Goal: Find contact information: Obtain details needed to contact an individual or organization

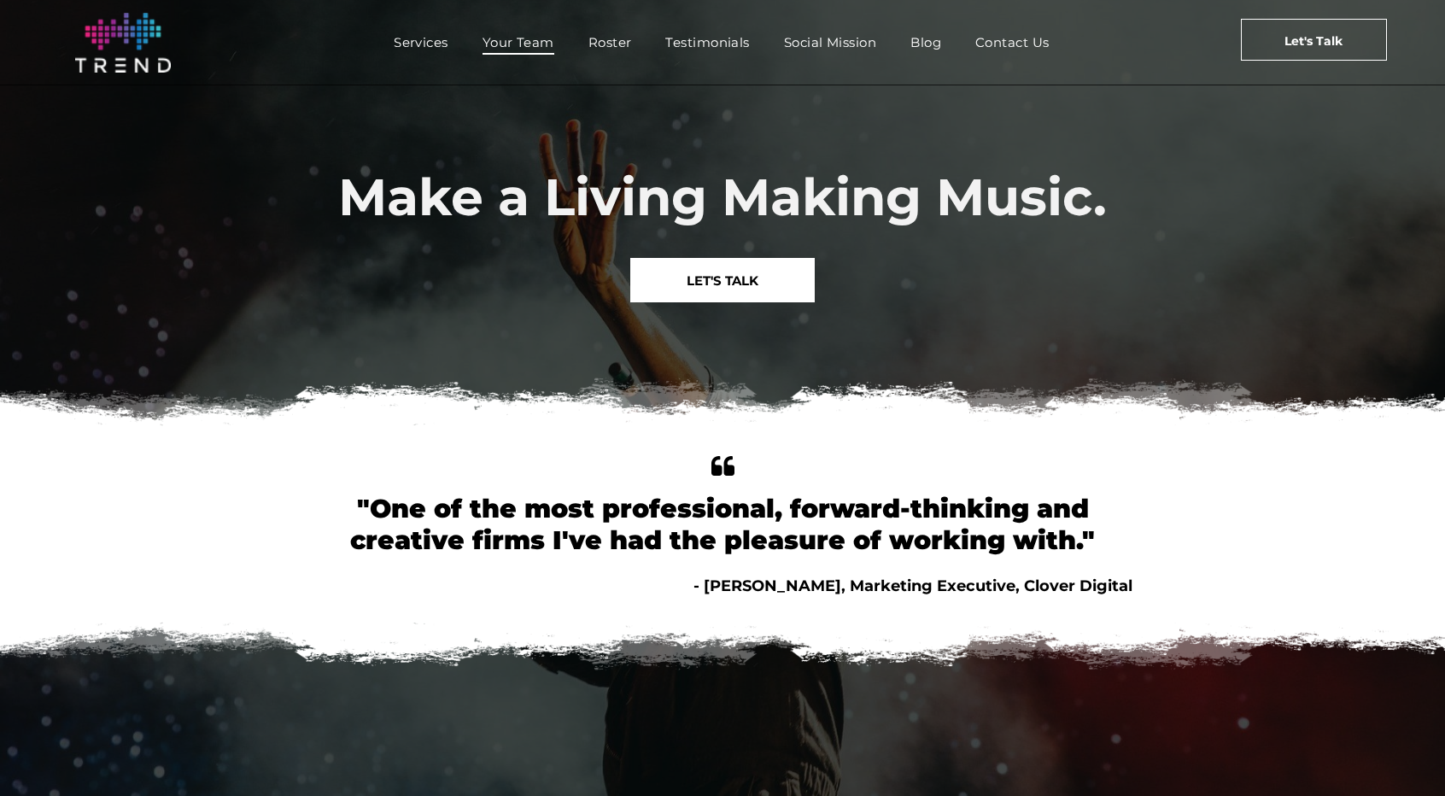
click at [527, 40] on span "Your Team" at bounding box center [519, 42] width 72 height 25
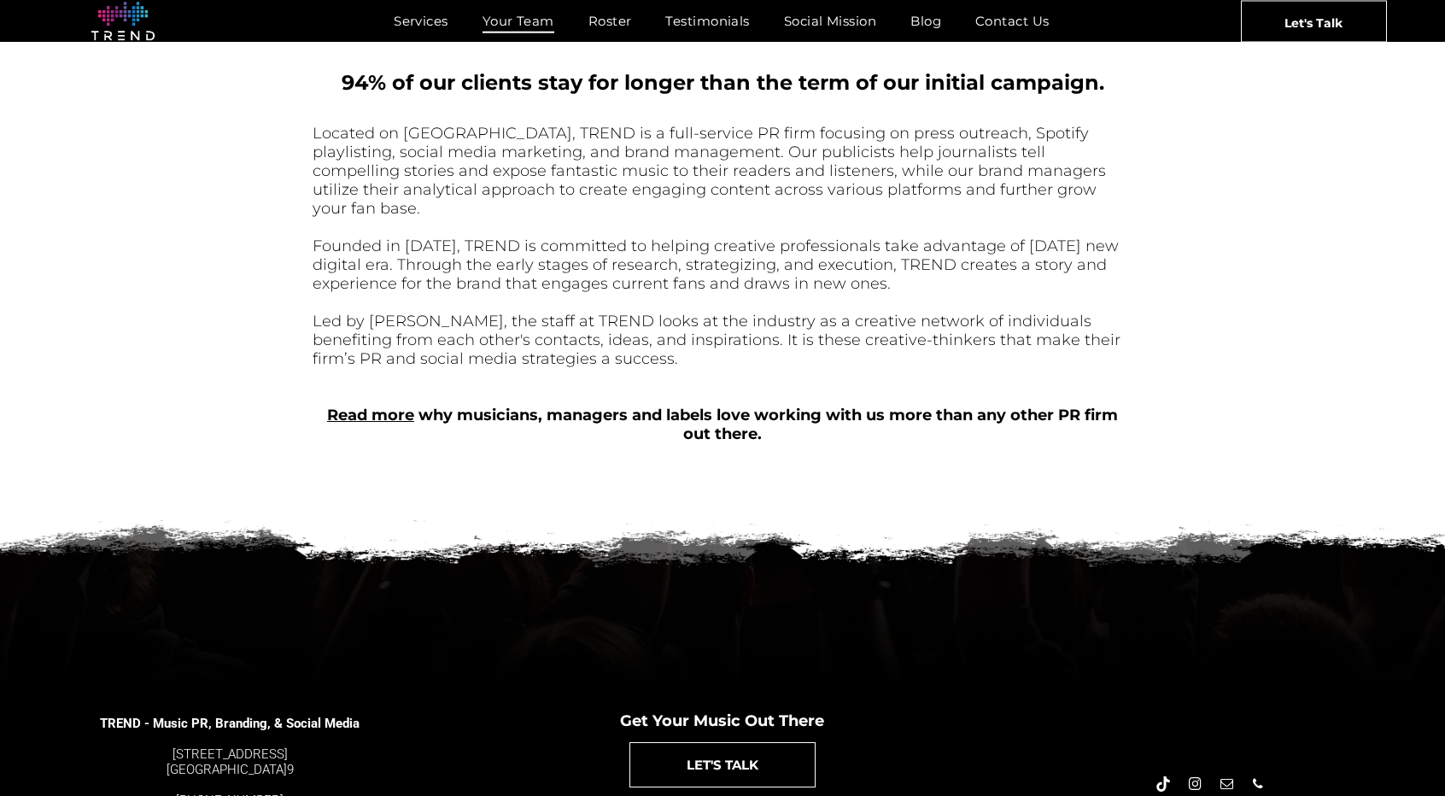
scroll to position [677, 0]
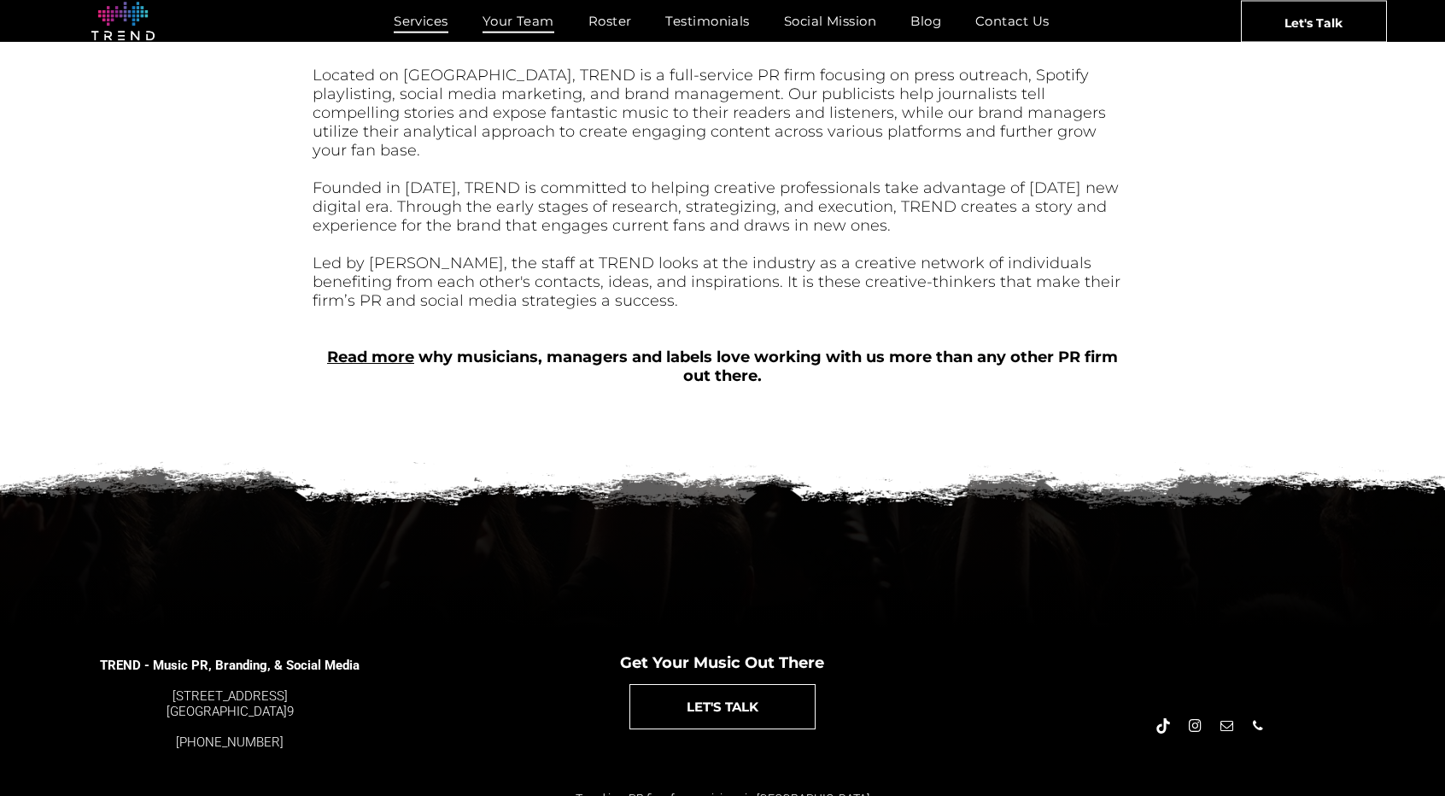
click at [441, 16] on span "Services" at bounding box center [421, 21] width 55 height 25
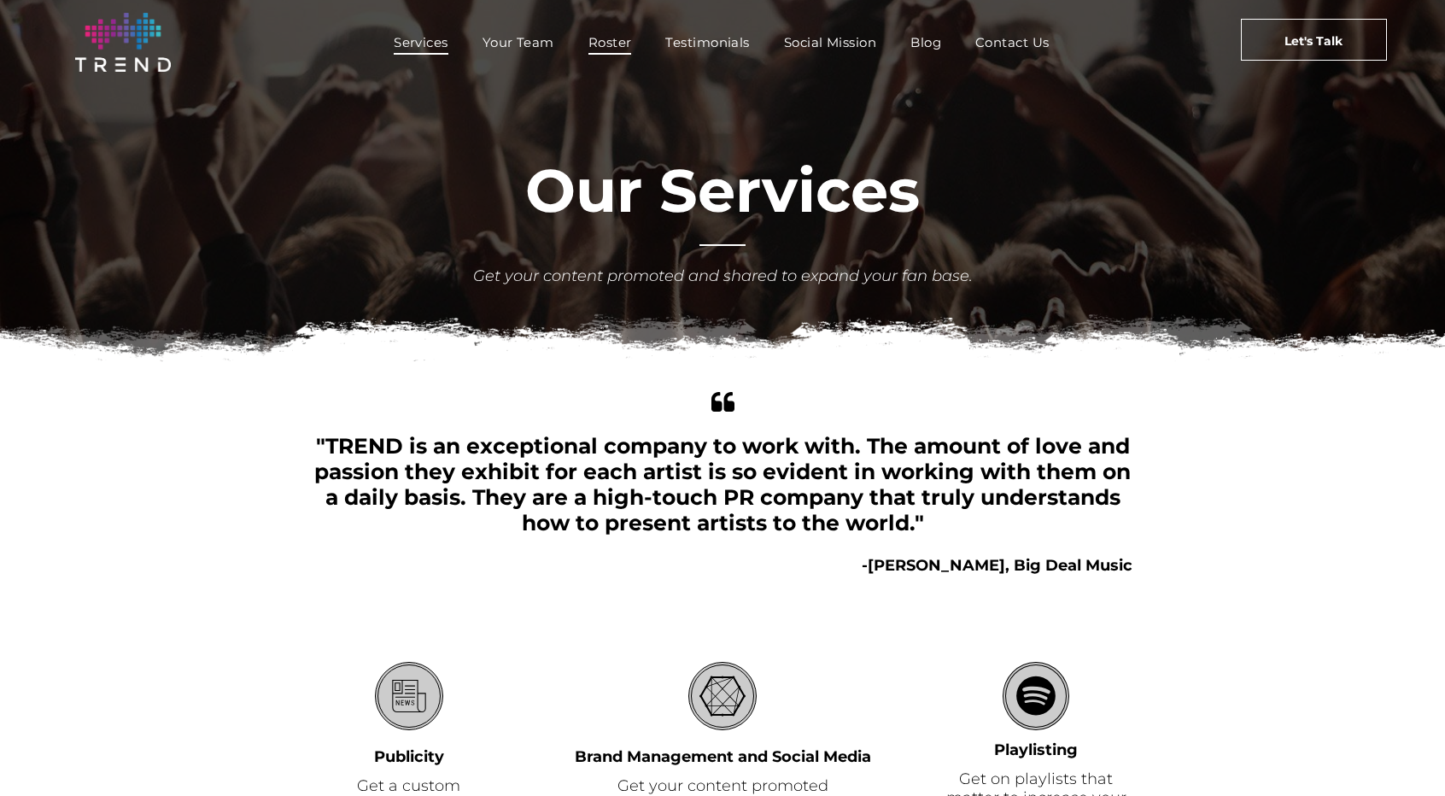
click at [617, 44] on span "Roster" at bounding box center [610, 42] width 44 height 25
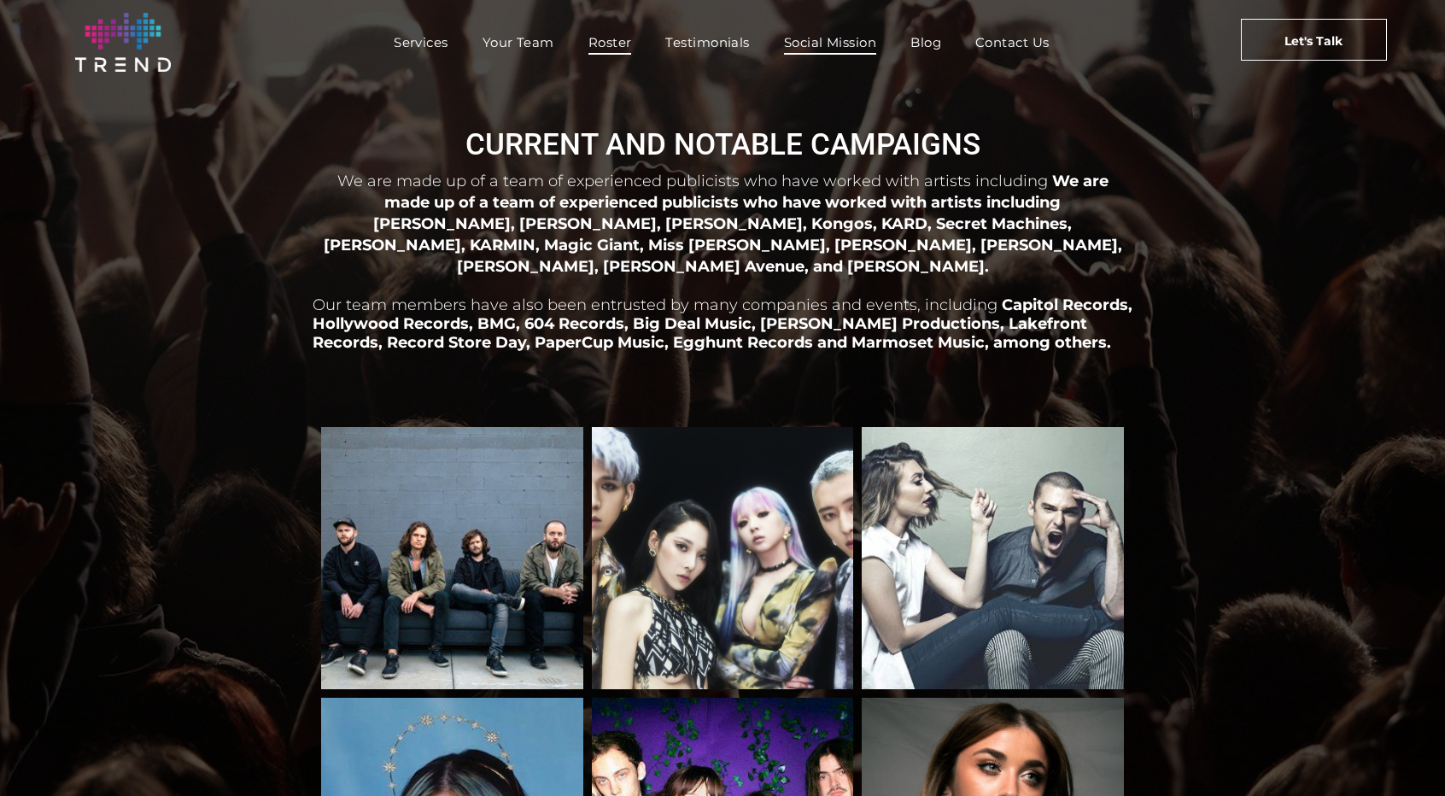
click at [825, 50] on span "Social Mission" at bounding box center [830, 42] width 92 height 25
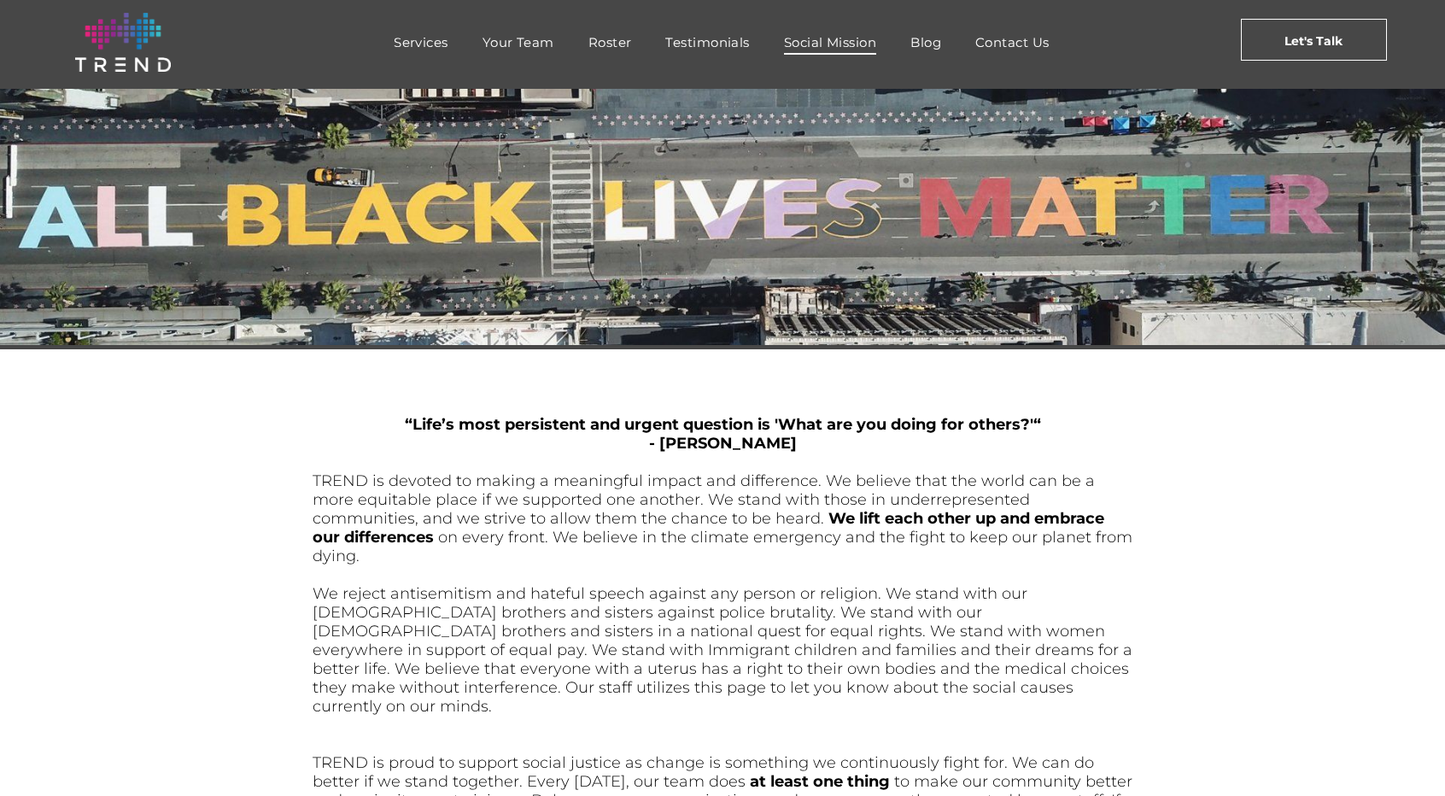
click at [133, 57] on img at bounding box center [123, 42] width 96 height 59
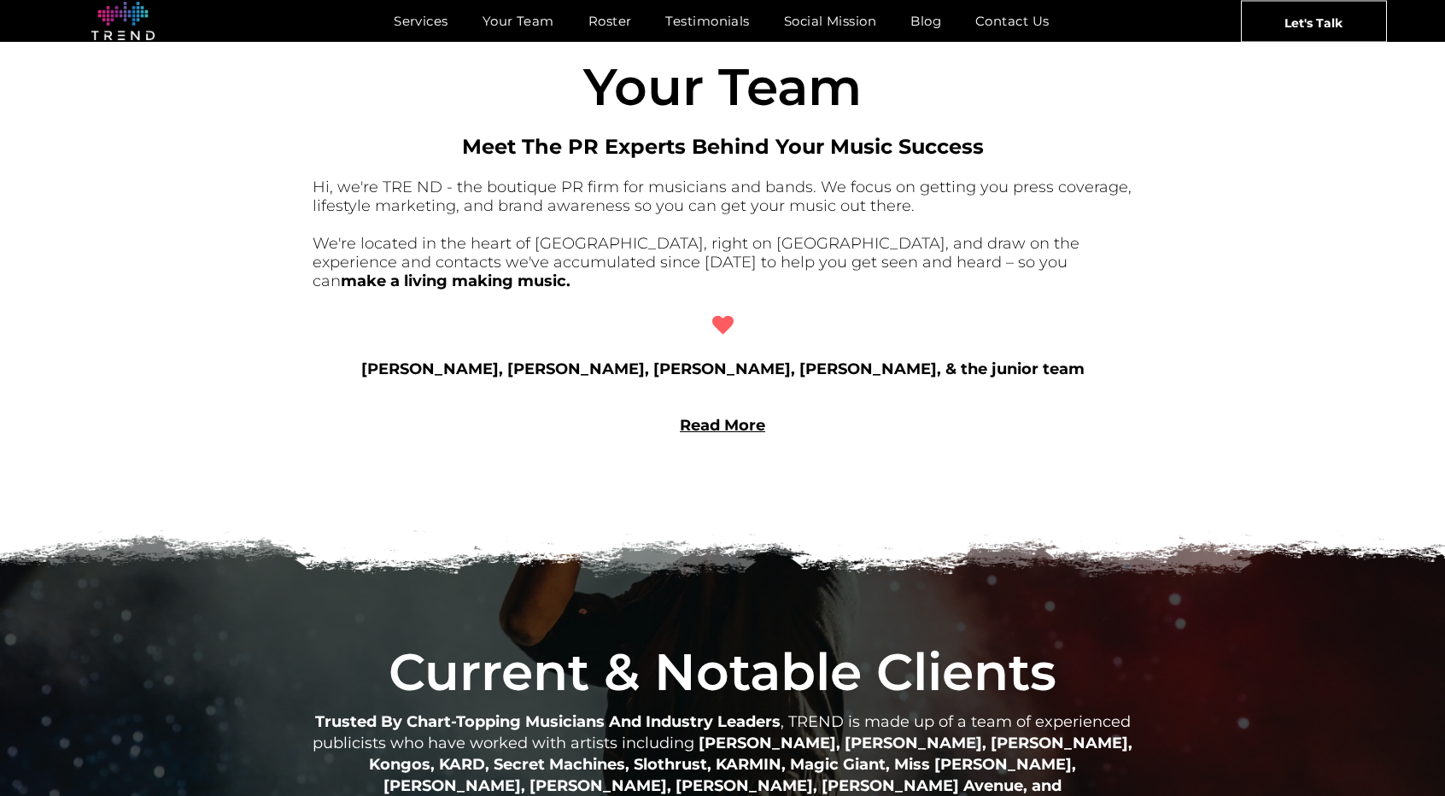
scroll to position [1378, 0]
click at [746, 418] on link "Read More" at bounding box center [722, 424] width 85 height 19
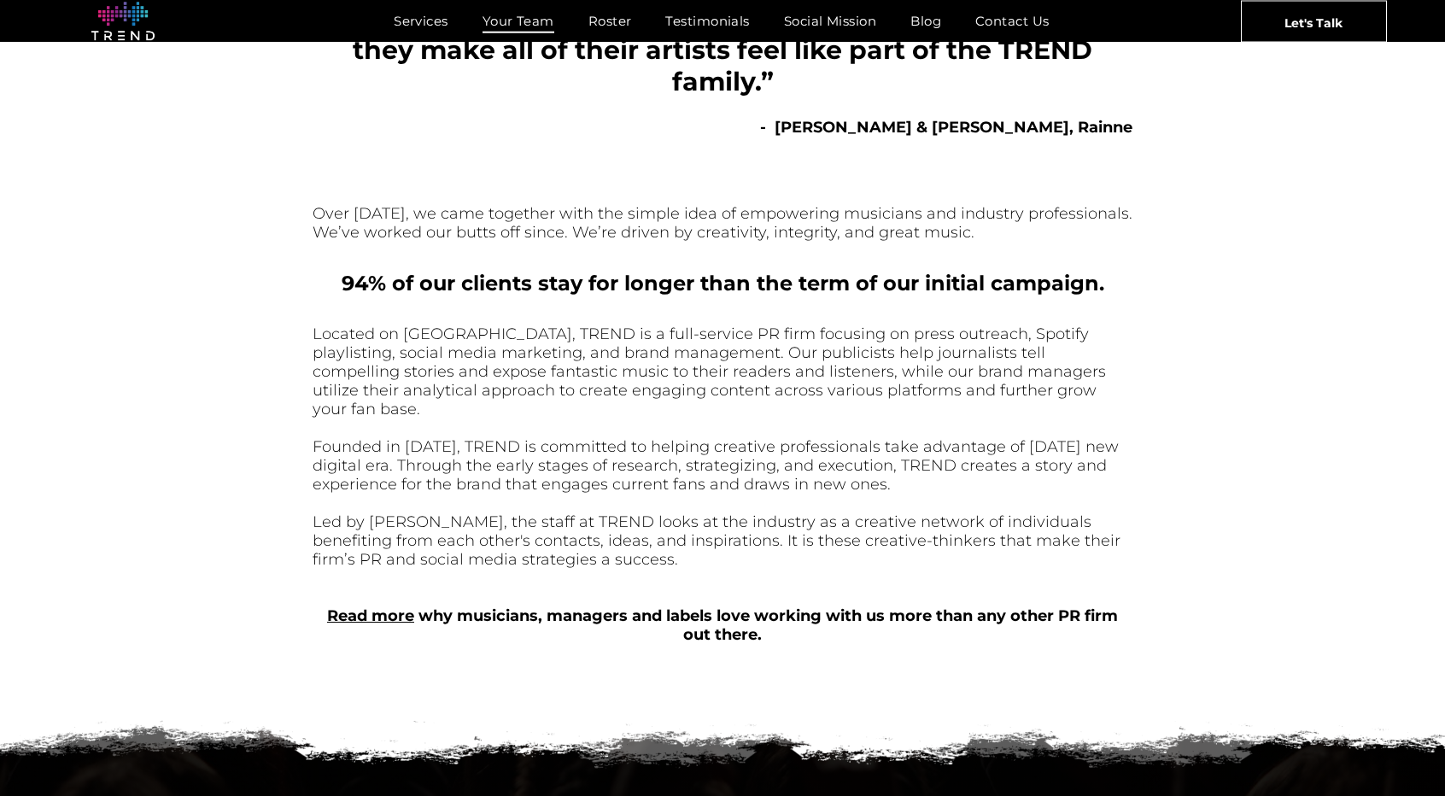
scroll to position [677, 0]
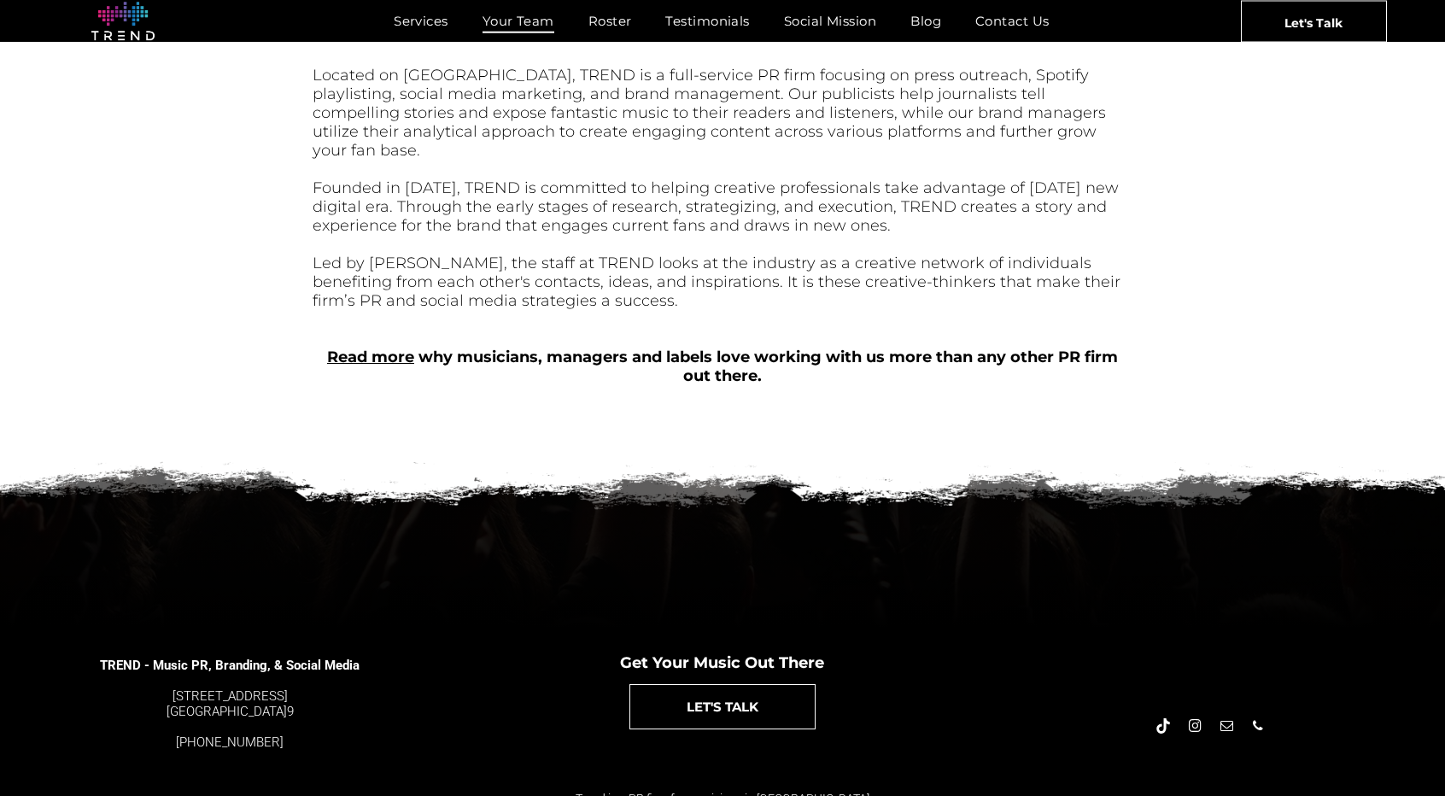
click at [1196, 716] on span "instagram" at bounding box center [1194, 725] width 19 height 19
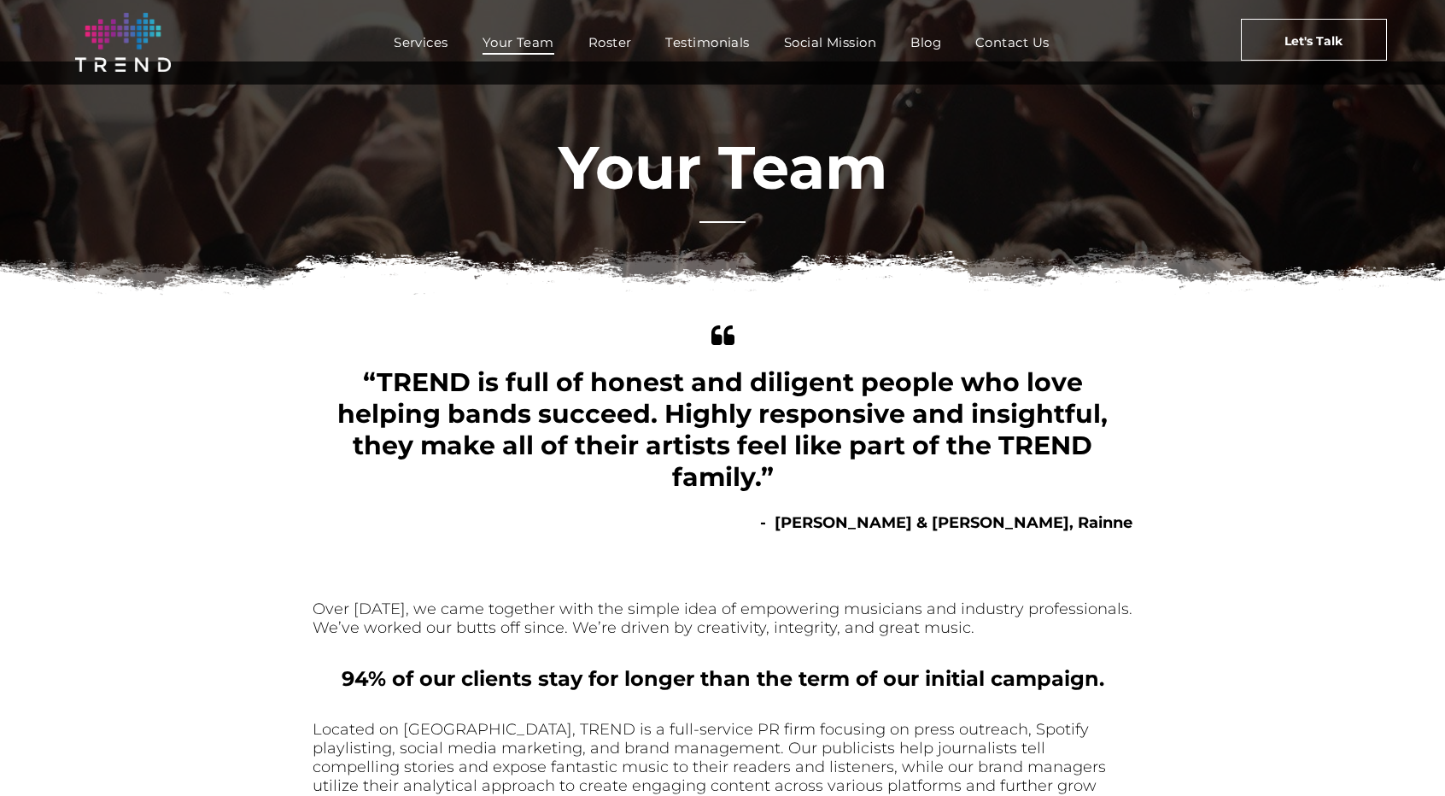
scroll to position [0, 0]
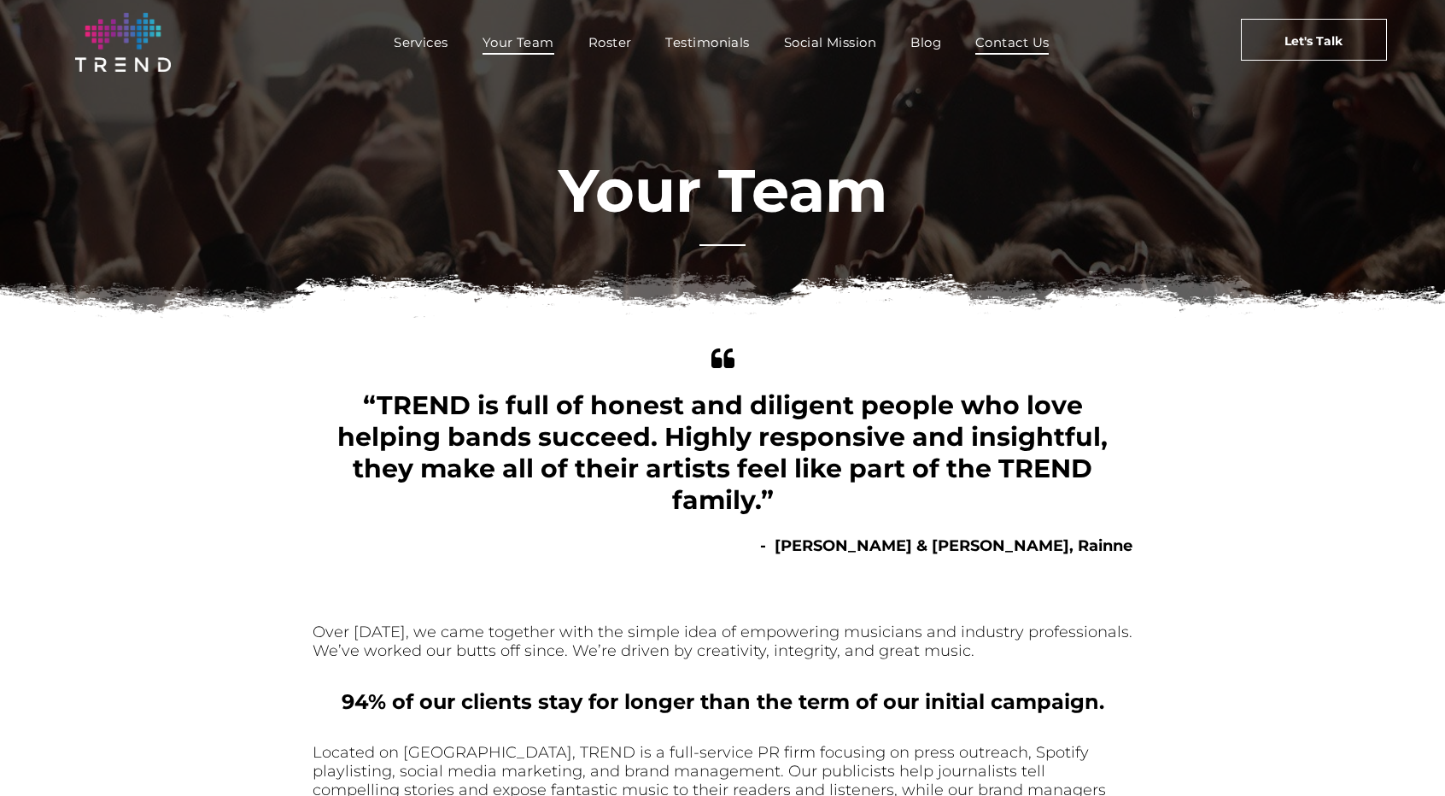
click at [1015, 44] on span "Contact Us" at bounding box center [1012, 42] width 74 height 25
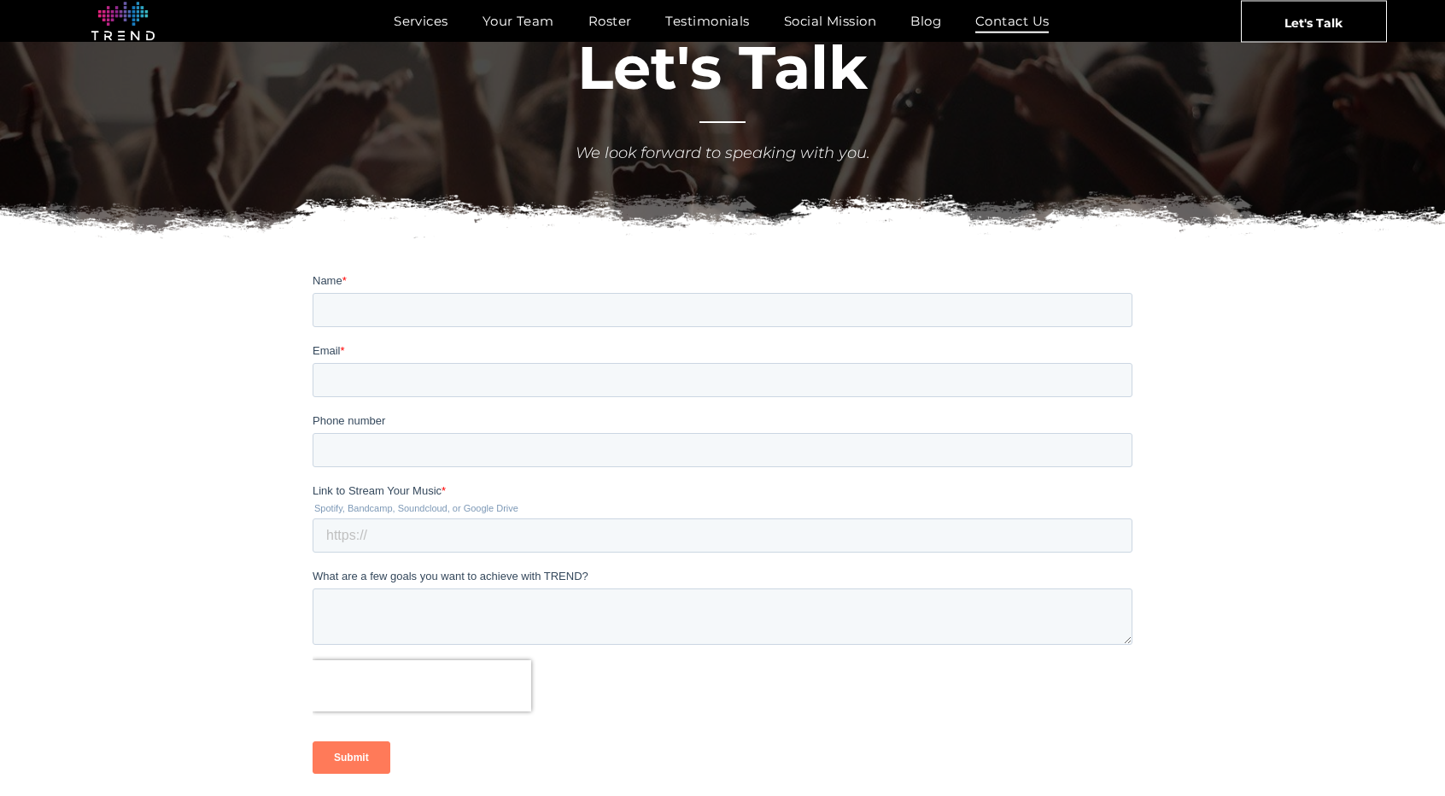
scroll to position [311, 0]
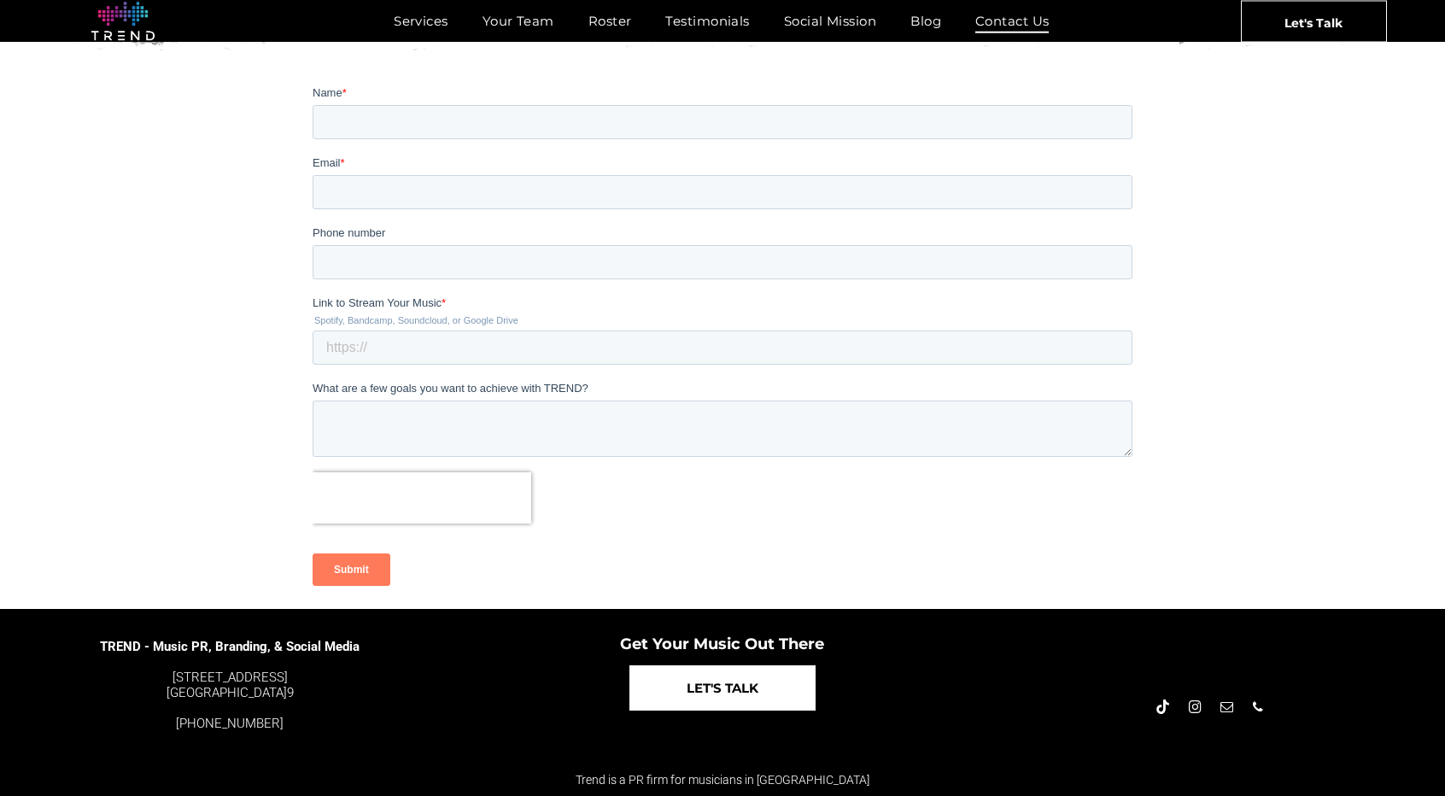
click at [701, 676] on span "LET'S TALK" at bounding box center [723, 688] width 72 height 44
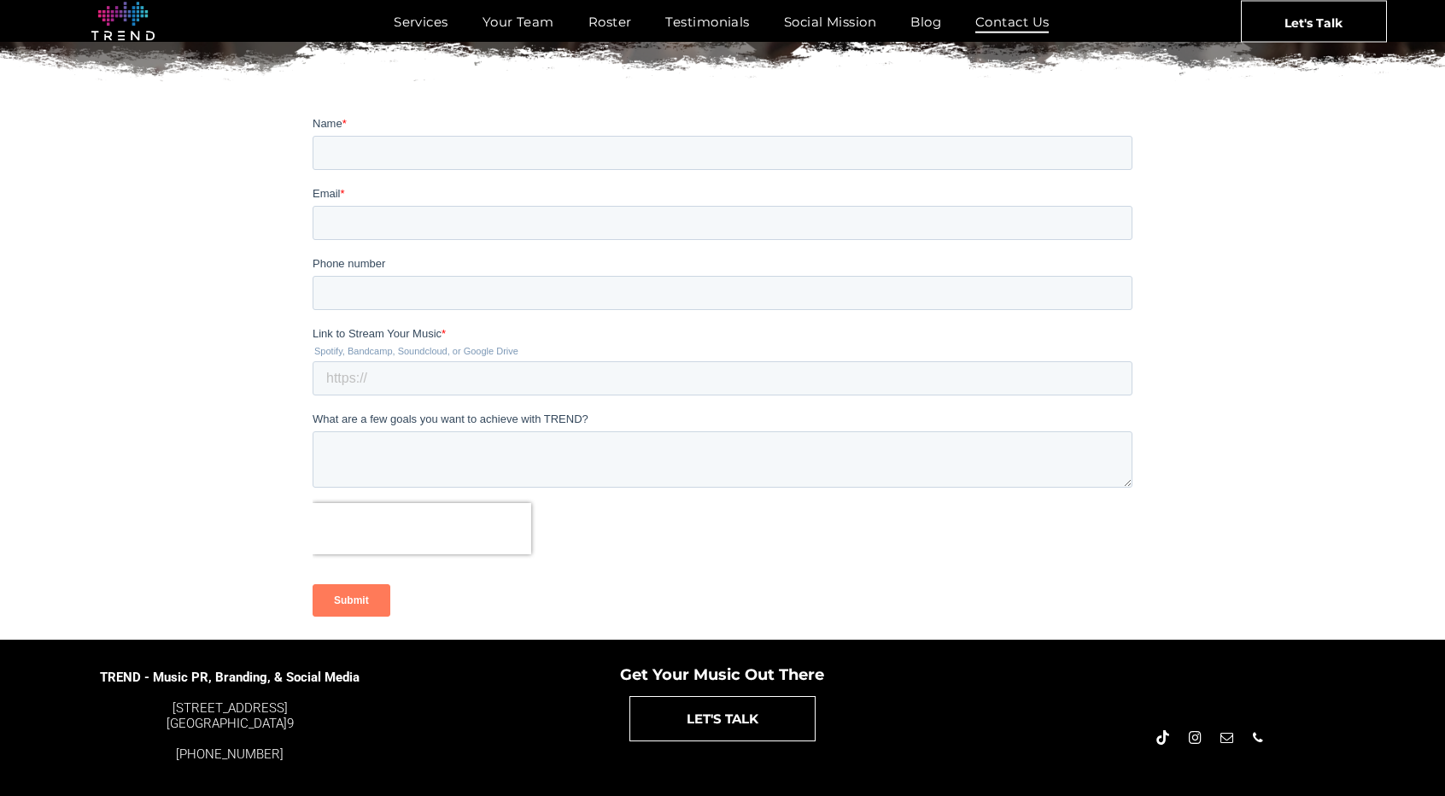
scroll to position [311, 0]
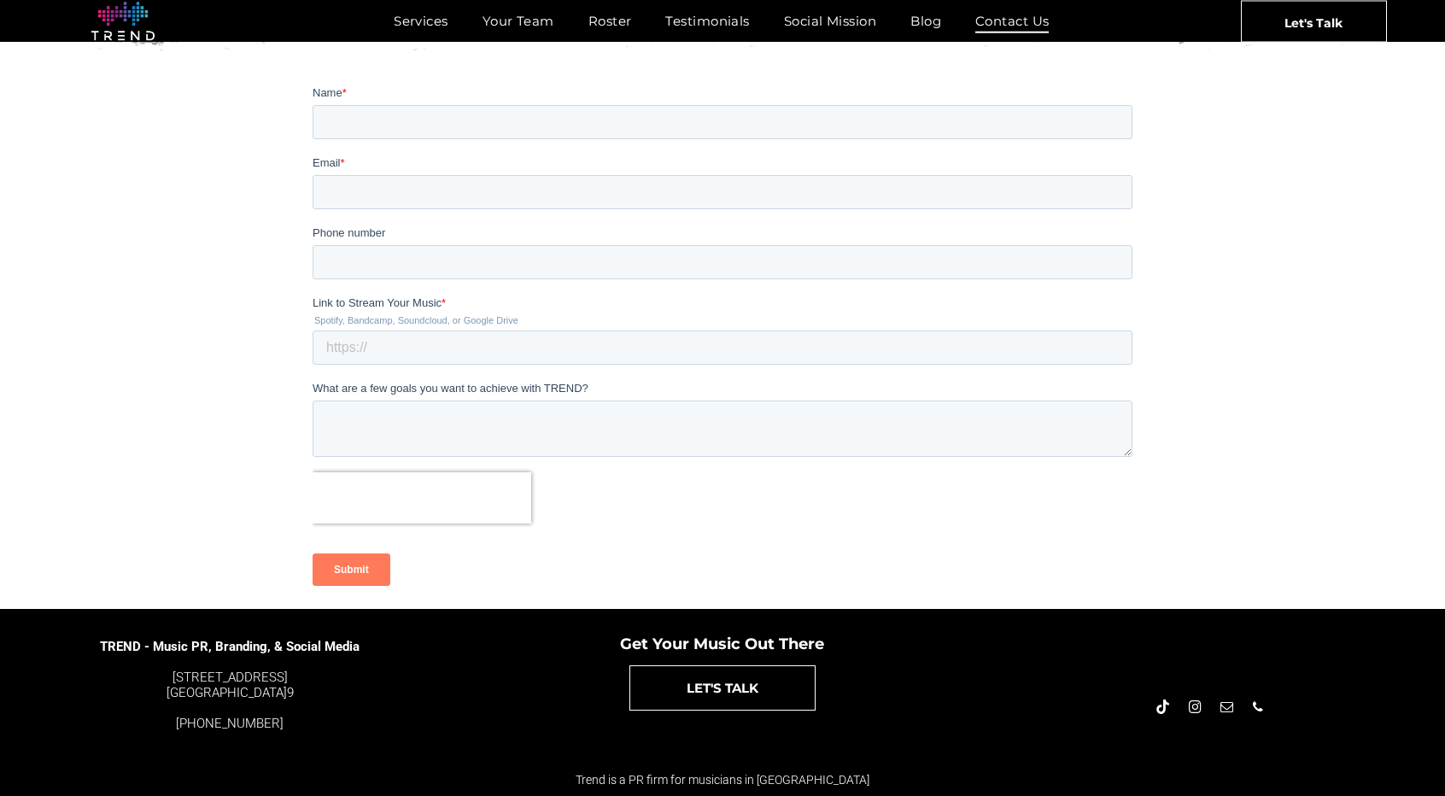
click at [610, 325] on legend "Spotify, Bandcamp, Soundcloud, or Google Drive" at bounding box center [723, 320] width 820 height 10
click at [613, 337] on input "Link to Stream Your Music *" at bounding box center [723, 347] width 820 height 34
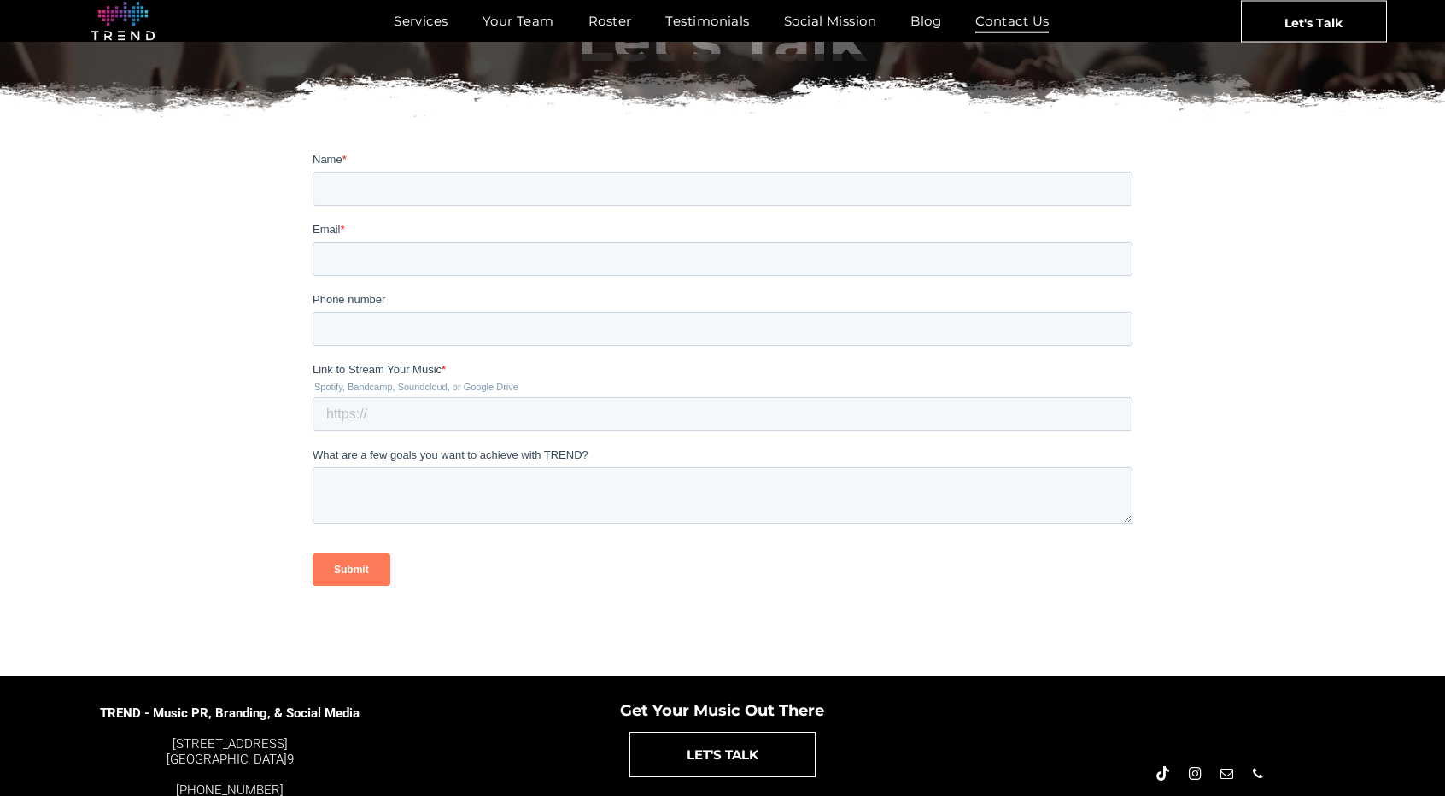
scroll to position [311, 0]
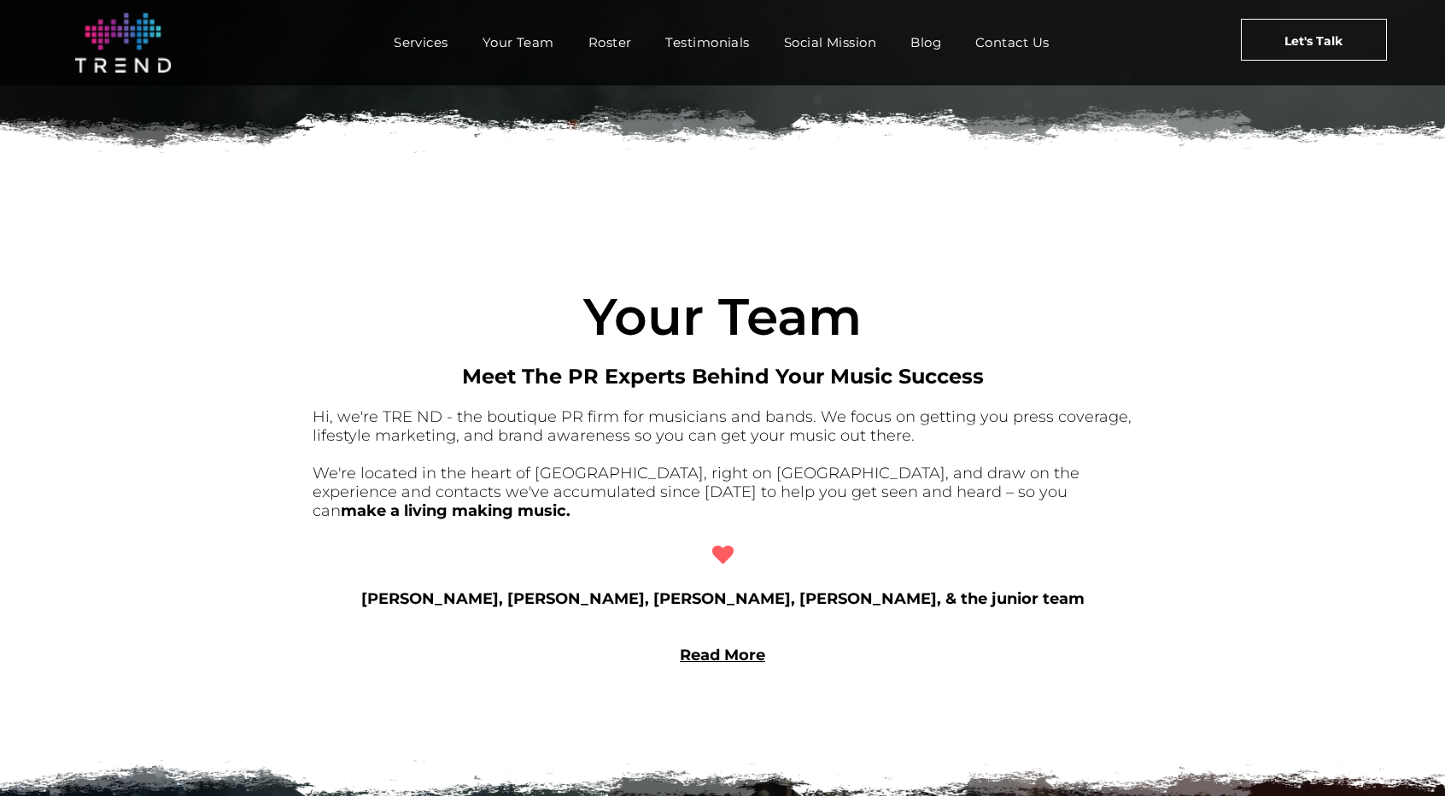
scroll to position [1378, 0]
